Goal: Transaction & Acquisition: Purchase product/service

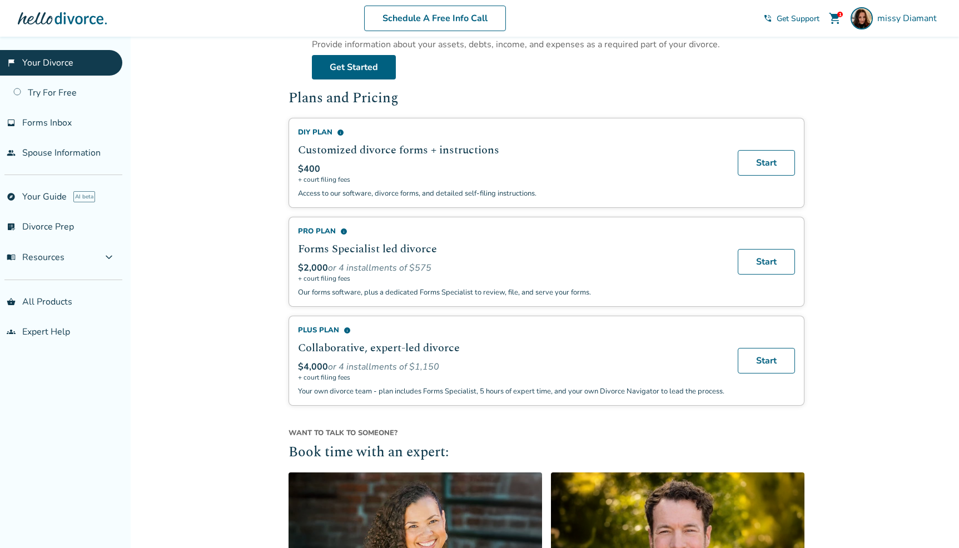
scroll to position [286, 0]
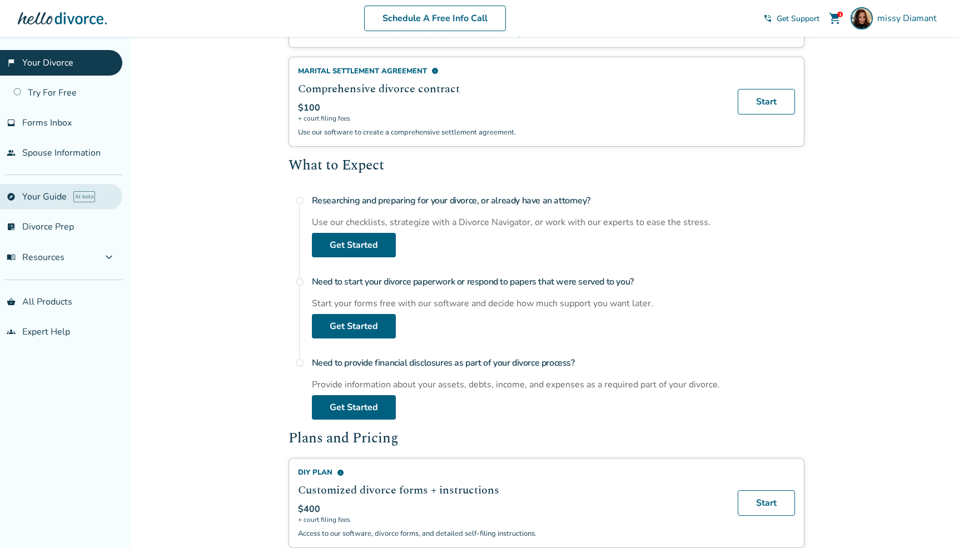
click at [46, 195] on link "explore Your Guide AI beta" at bounding box center [61, 197] width 122 height 26
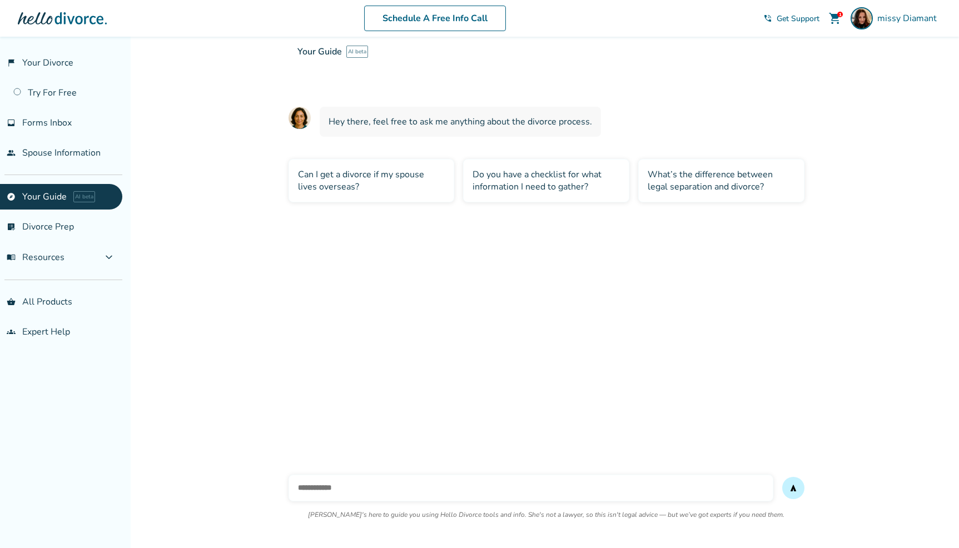
click at [552, 169] on div "Do you have a checklist for what information I need to gather?" at bounding box center [546, 180] width 166 height 43
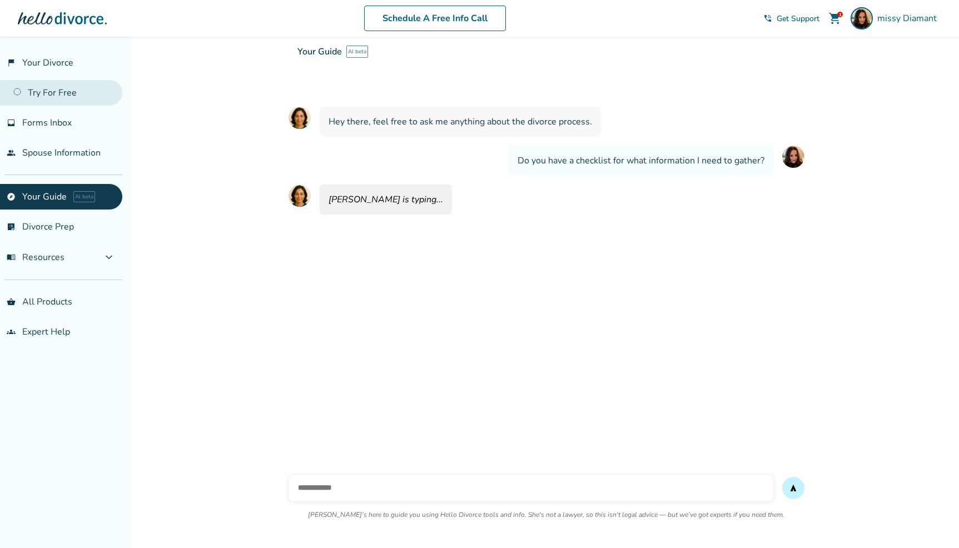
click at [82, 97] on link "Try For Free" at bounding box center [61, 93] width 122 height 26
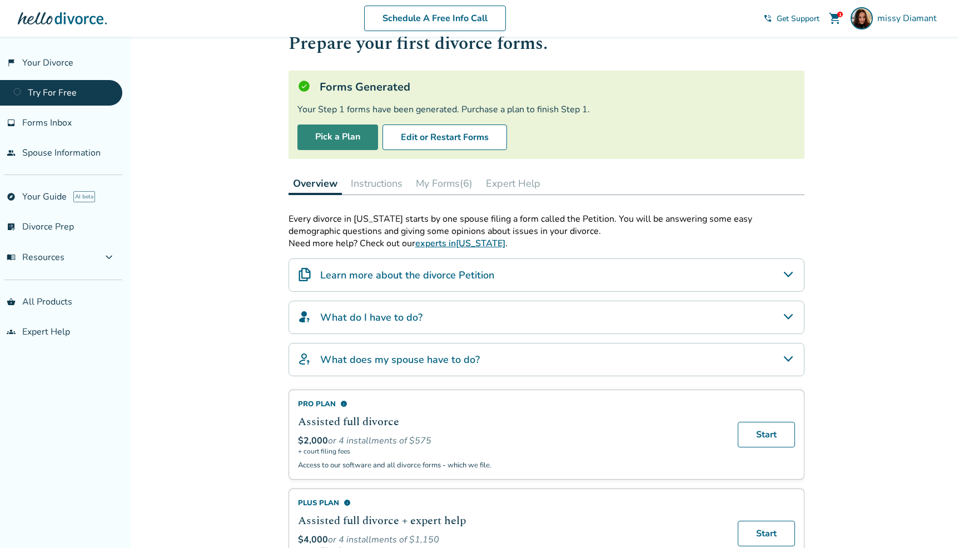
click at [311, 133] on link "Pick a Plan" at bounding box center [337, 138] width 81 height 26
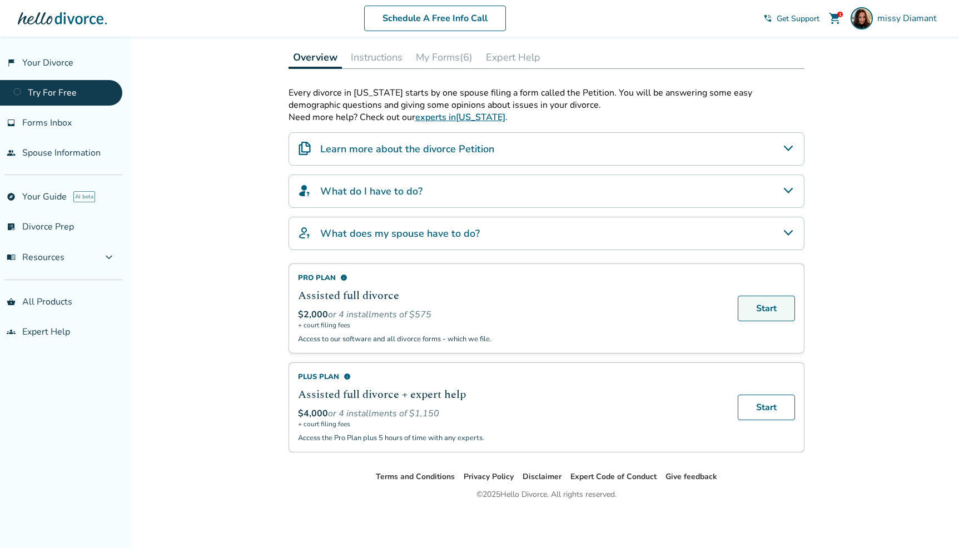
click at [783, 304] on link "Start" at bounding box center [766, 309] width 57 height 26
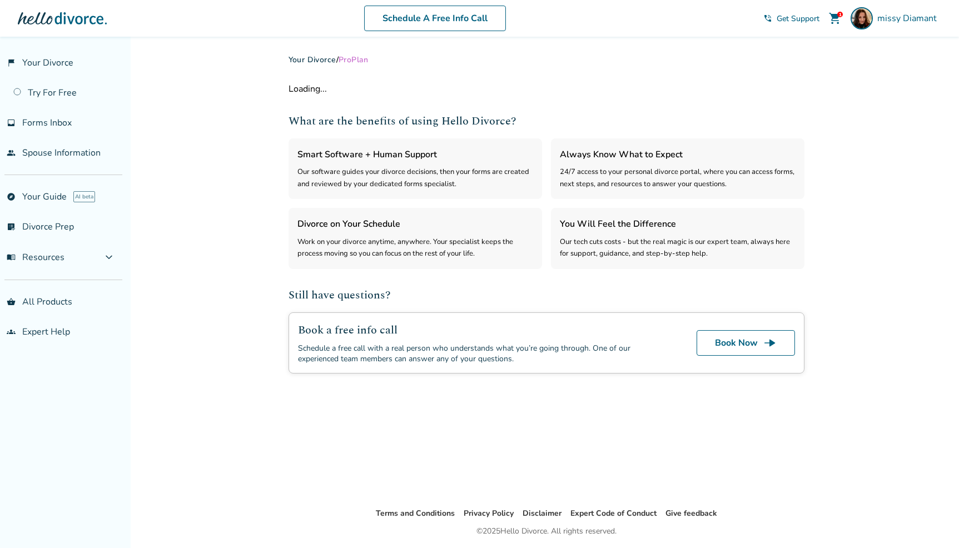
select select "***"
